Goal: Task Accomplishment & Management: Use online tool/utility

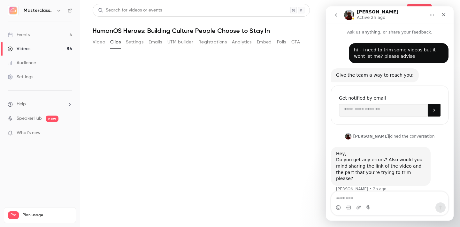
scroll to position [1, 0]
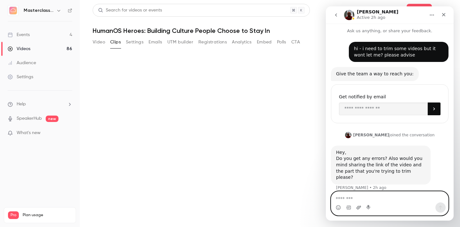
click at [357, 205] on icon "Upload attachment" at bounding box center [358, 207] width 5 height 5
click at [24, 37] on div "Events" at bounding box center [19, 35] width 22 height 6
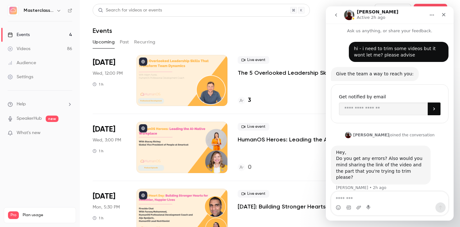
click at [122, 44] on button "Past" at bounding box center [124, 42] width 9 height 10
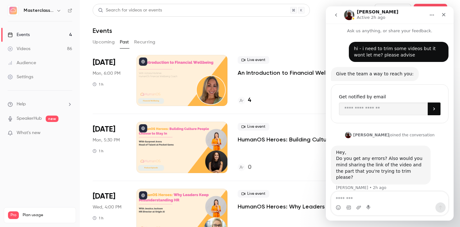
click at [265, 141] on p "HumanOS Heroes: Building Culture People Choose to Stay In" at bounding box center [293, 140] width 111 height 8
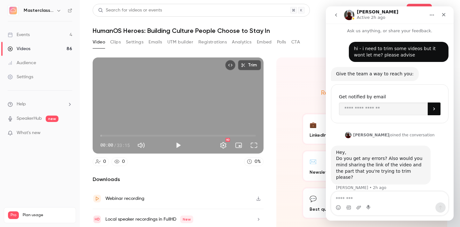
click at [247, 68] on button "Trim" at bounding box center [249, 65] width 23 height 10
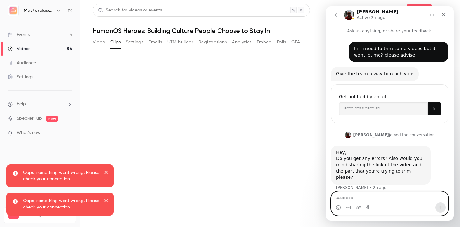
click at [374, 202] on textarea "Message…" at bounding box center [389, 197] width 117 height 11
type textarea "**********"
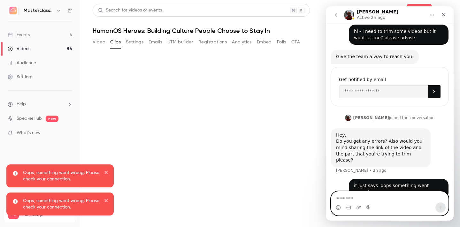
scroll to position [20, 0]
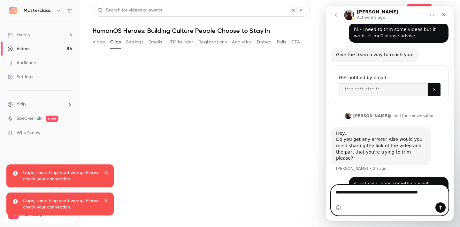
type textarea "**********"
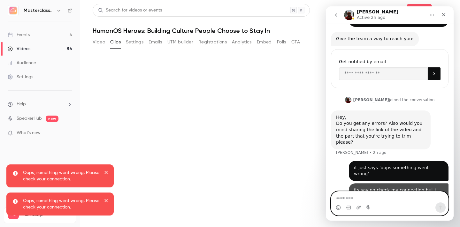
scroll to position [41, 0]
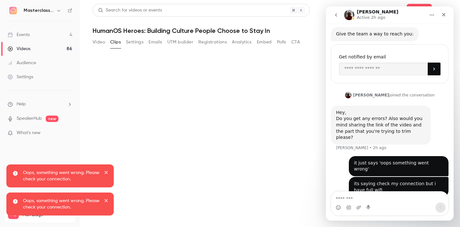
click at [348, 15] on img "Intercom messenger" at bounding box center [349, 15] width 10 height 10
click at [71, 181] on p "Oops, something went wrong. Please check your connection." at bounding box center [61, 176] width 77 height 13
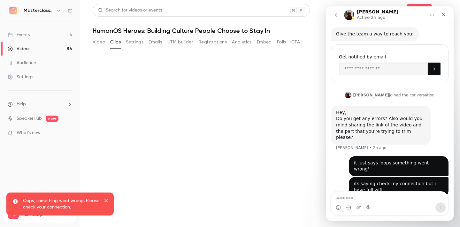
click at [107, 200] on icon "close" at bounding box center [105, 200] width 3 height 3
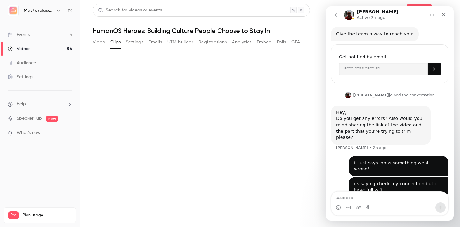
click at [142, 40] on button "Settings" at bounding box center [135, 42] width 18 height 10
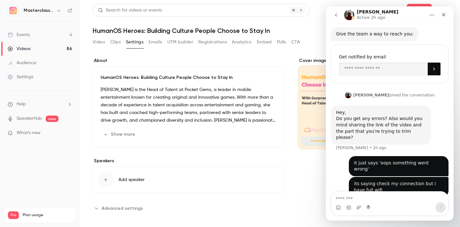
click at [96, 41] on button "Video" at bounding box center [99, 42] width 12 height 10
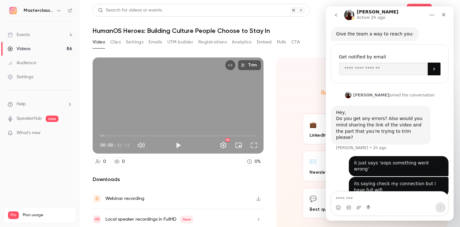
click at [254, 68] on button "Trim" at bounding box center [249, 65] width 23 height 10
